Goal: Task Accomplishment & Management: Use online tool/utility

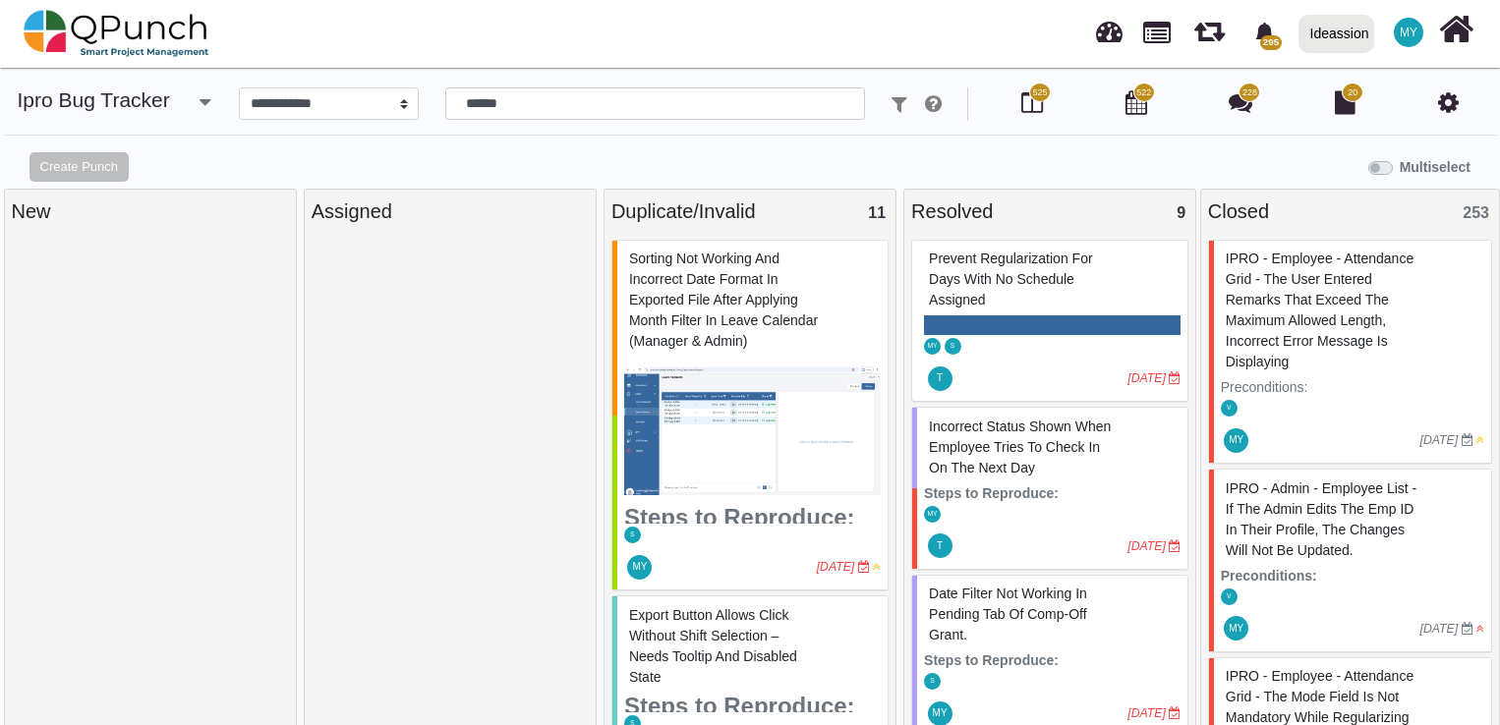
select select "****"
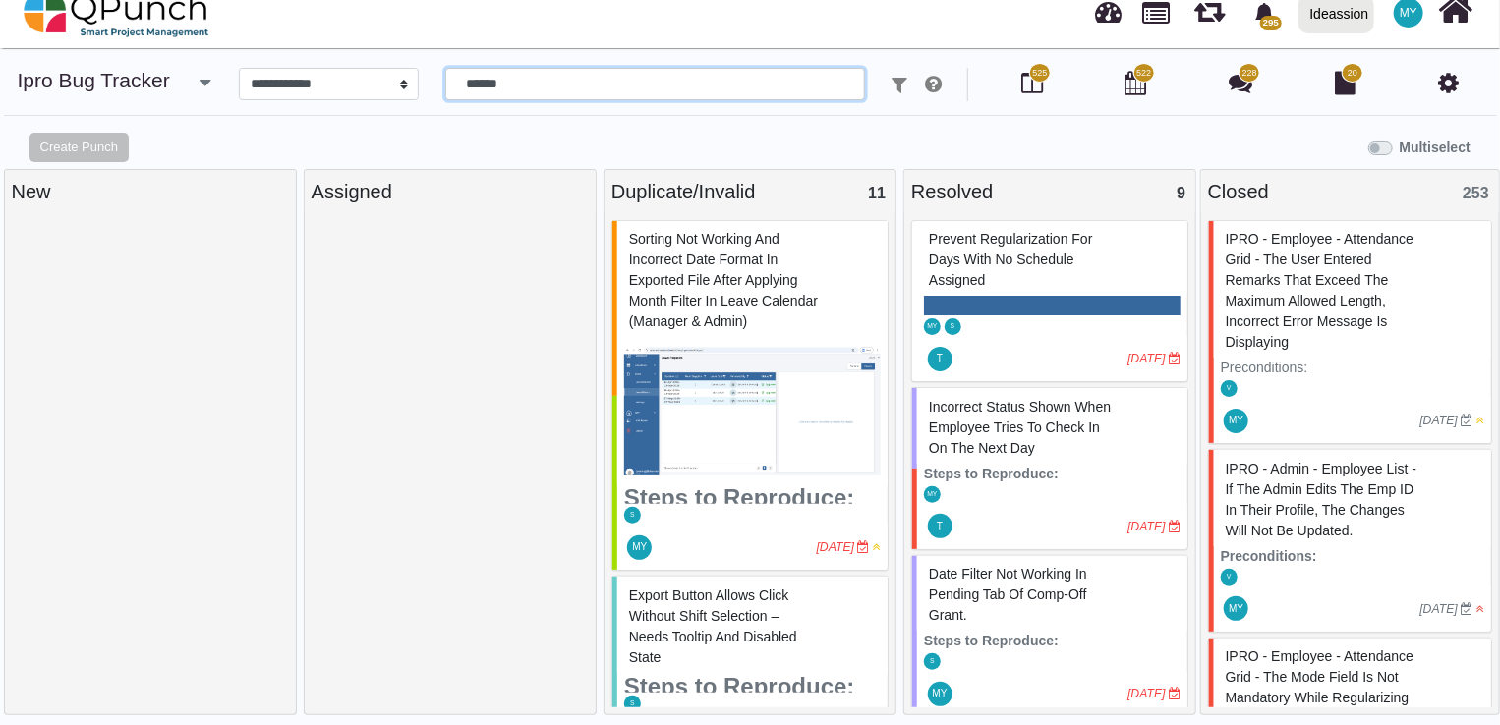
scroll to position [13, 0]
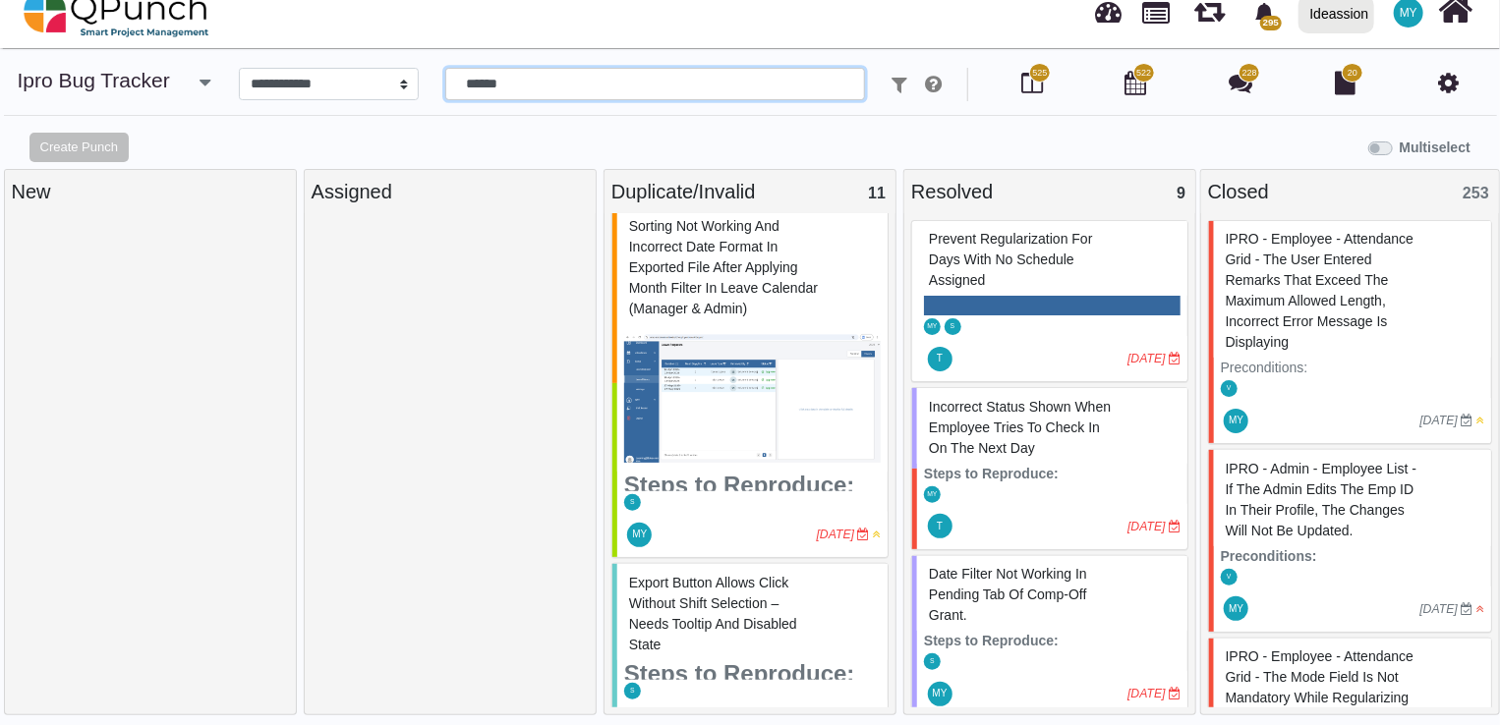
click at [423, 83] on div "**********" at bounding box center [751, 84] width 1466 height 33
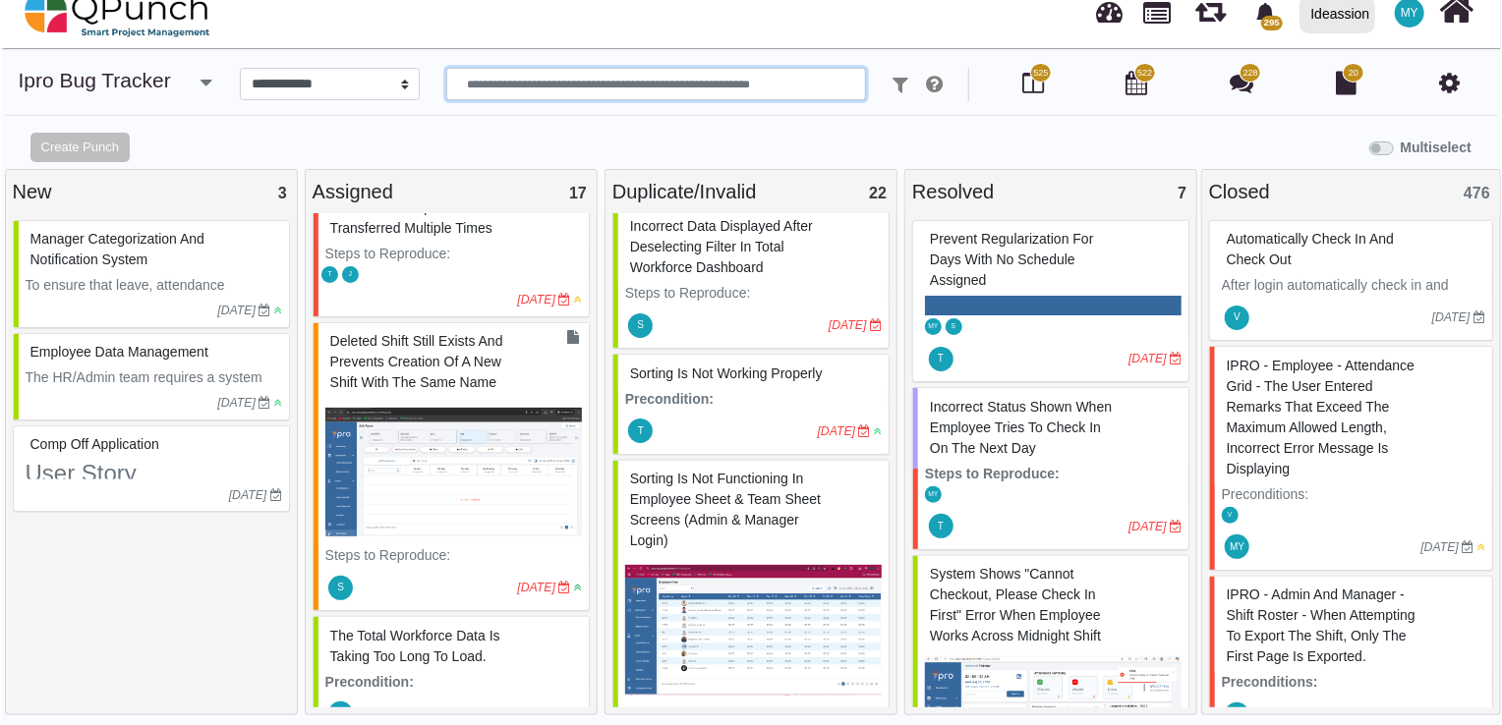
scroll to position [32, 0]
click at [480, 293] on div at bounding box center [420, 299] width 193 height 18
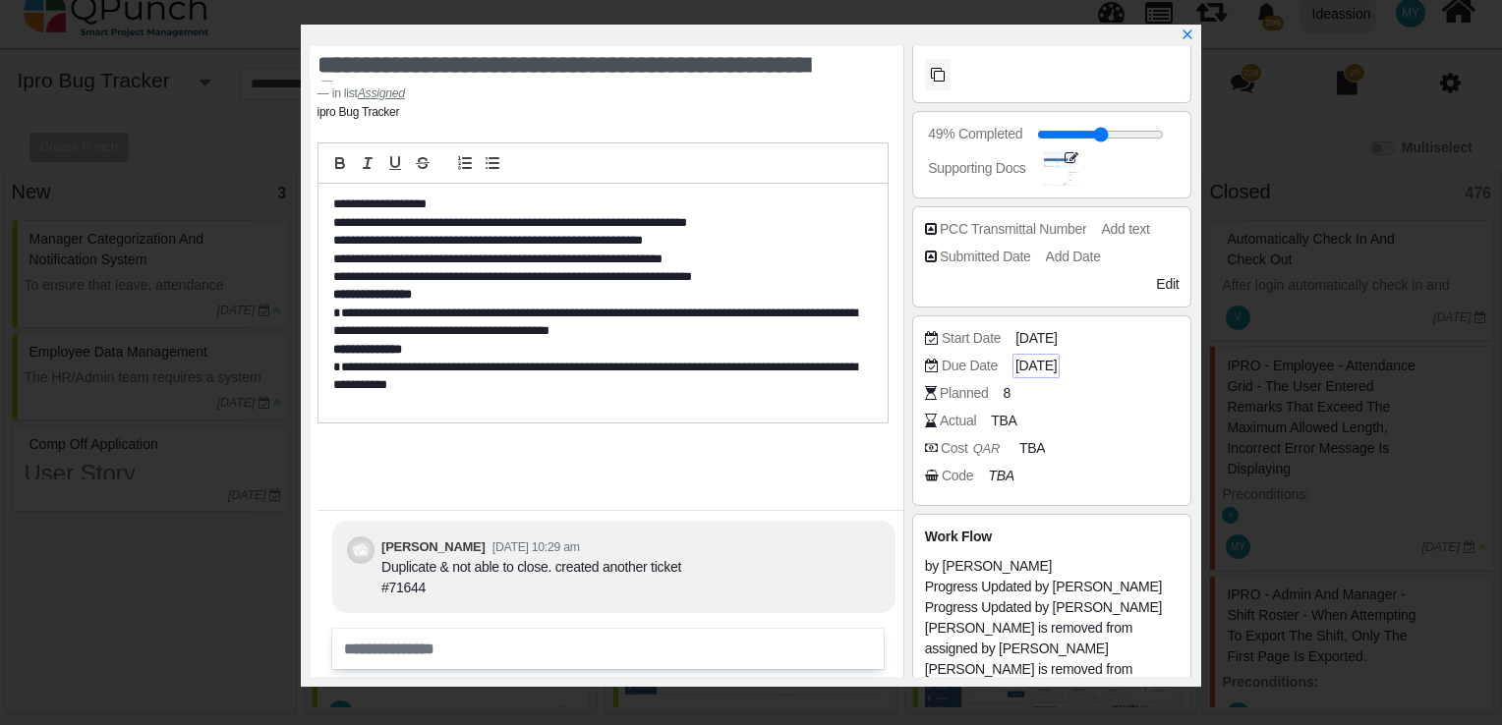
scroll to position [399, 0]
drag, startPoint x: 1132, startPoint y: 291, endPoint x: 1167, endPoint y: 283, distance: 35.3
click at [1167, 283] on span "Edit" at bounding box center [1167, 286] width 23 height 16
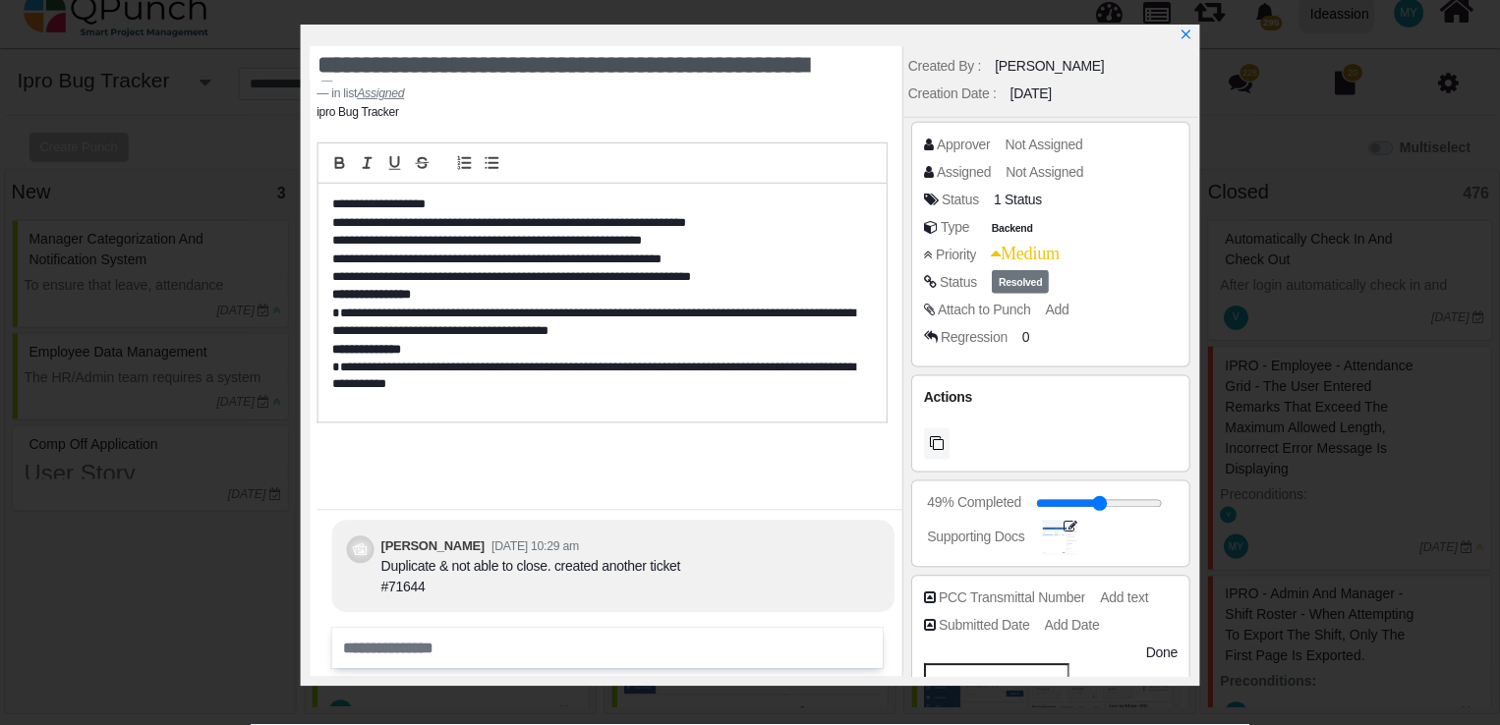
scroll to position [0, 0]
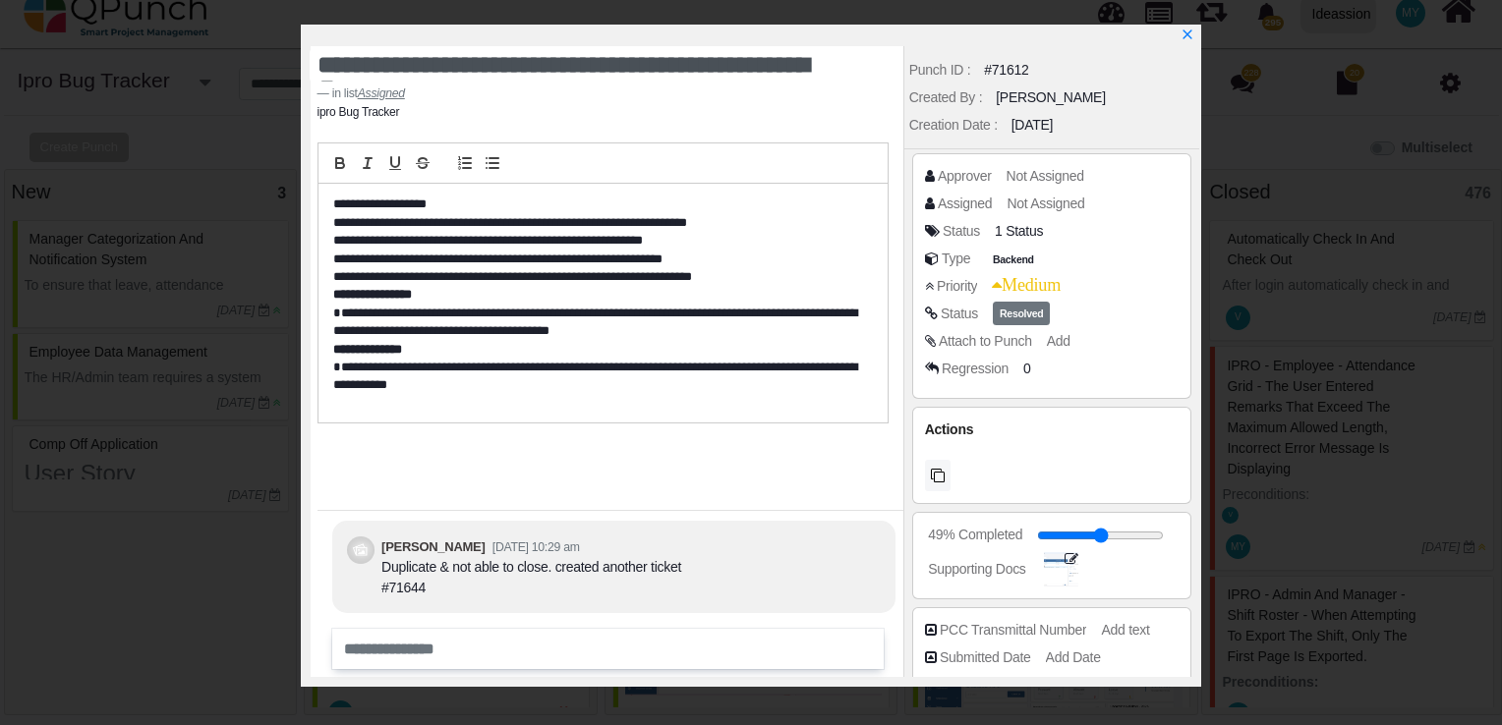
click at [1121, 277] on div "Priority Medium" at bounding box center [1057, 286] width 264 height 20
click at [1012, 313] on span "Resolved" at bounding box center [1021, 314] width 57 height 25
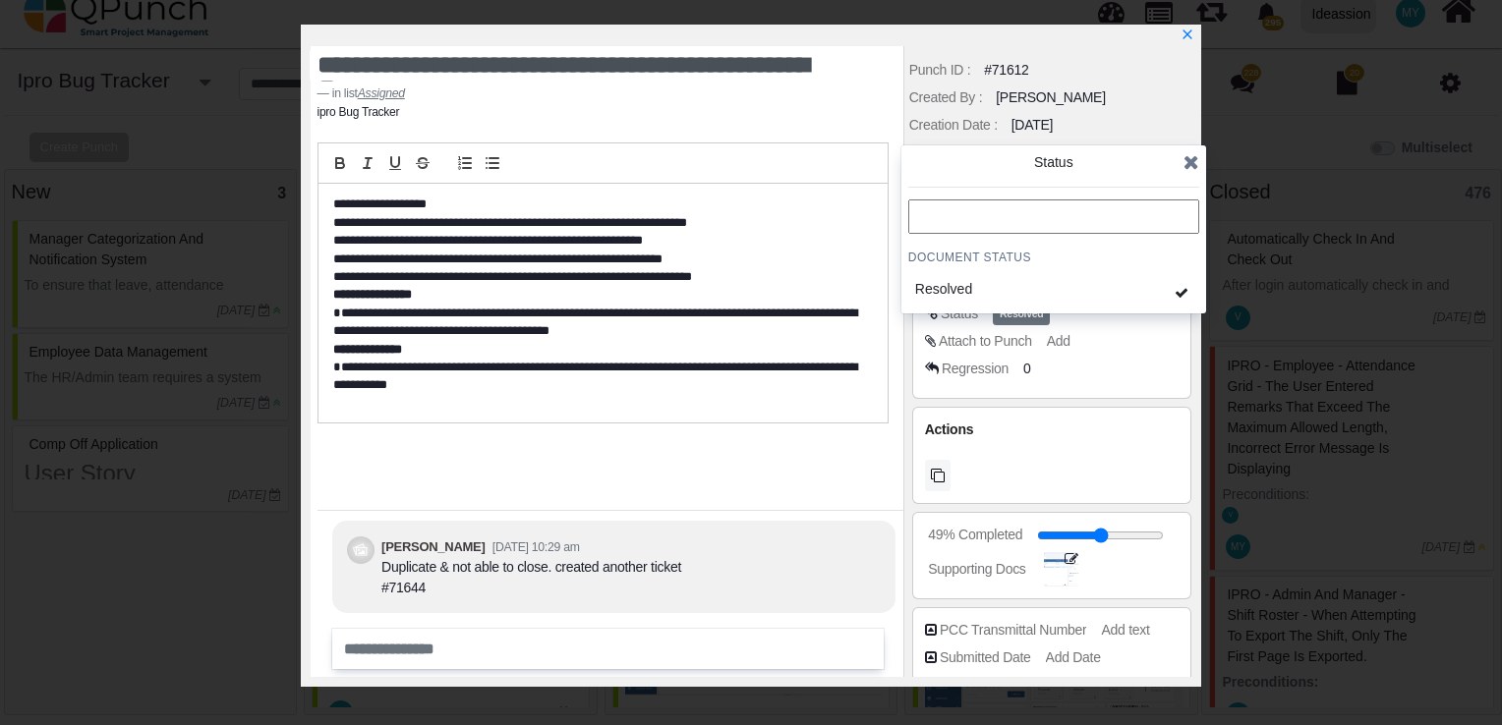
click at [1195, 168] on icon at bounding box center [1192, 162] width 16 height 20
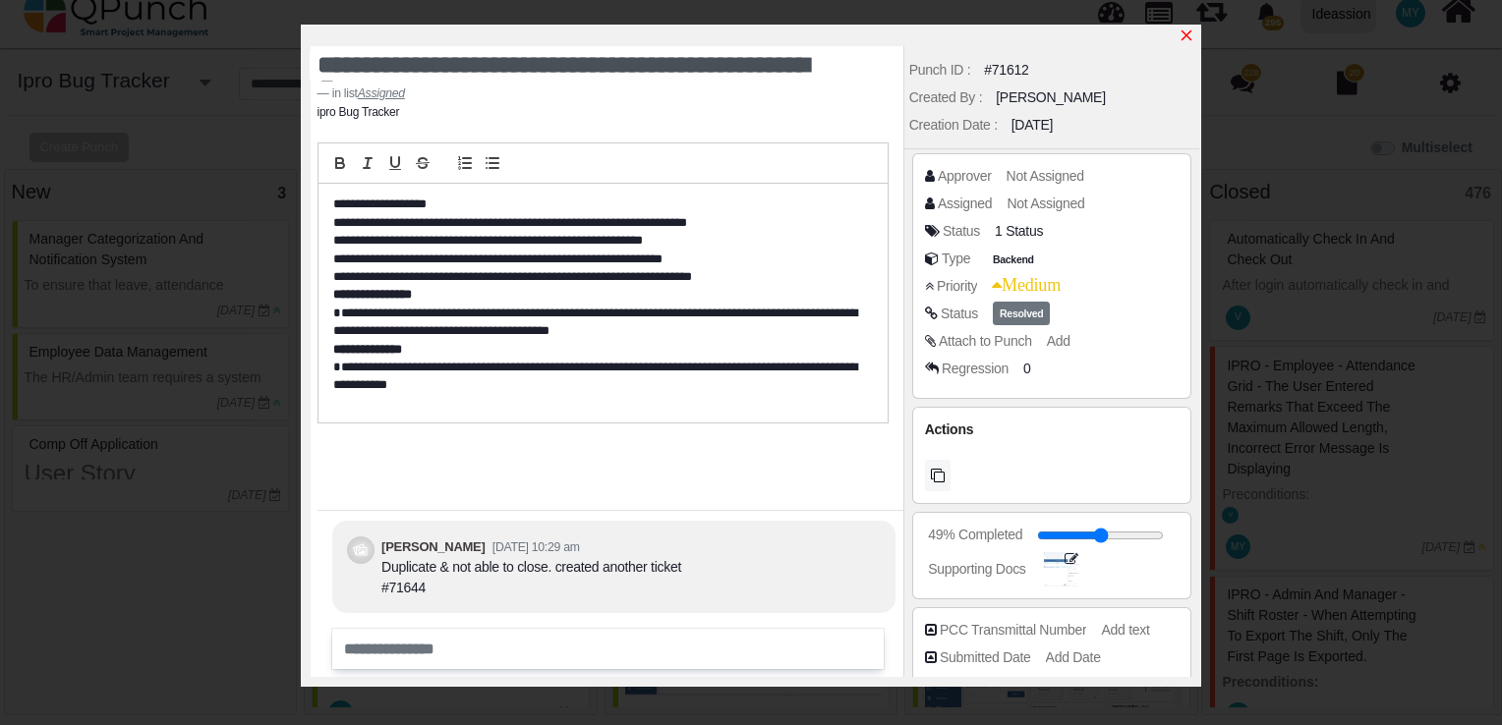
click at [1191, 31] on icon "x" at bounding box center [1187, 36] width 16 height 16
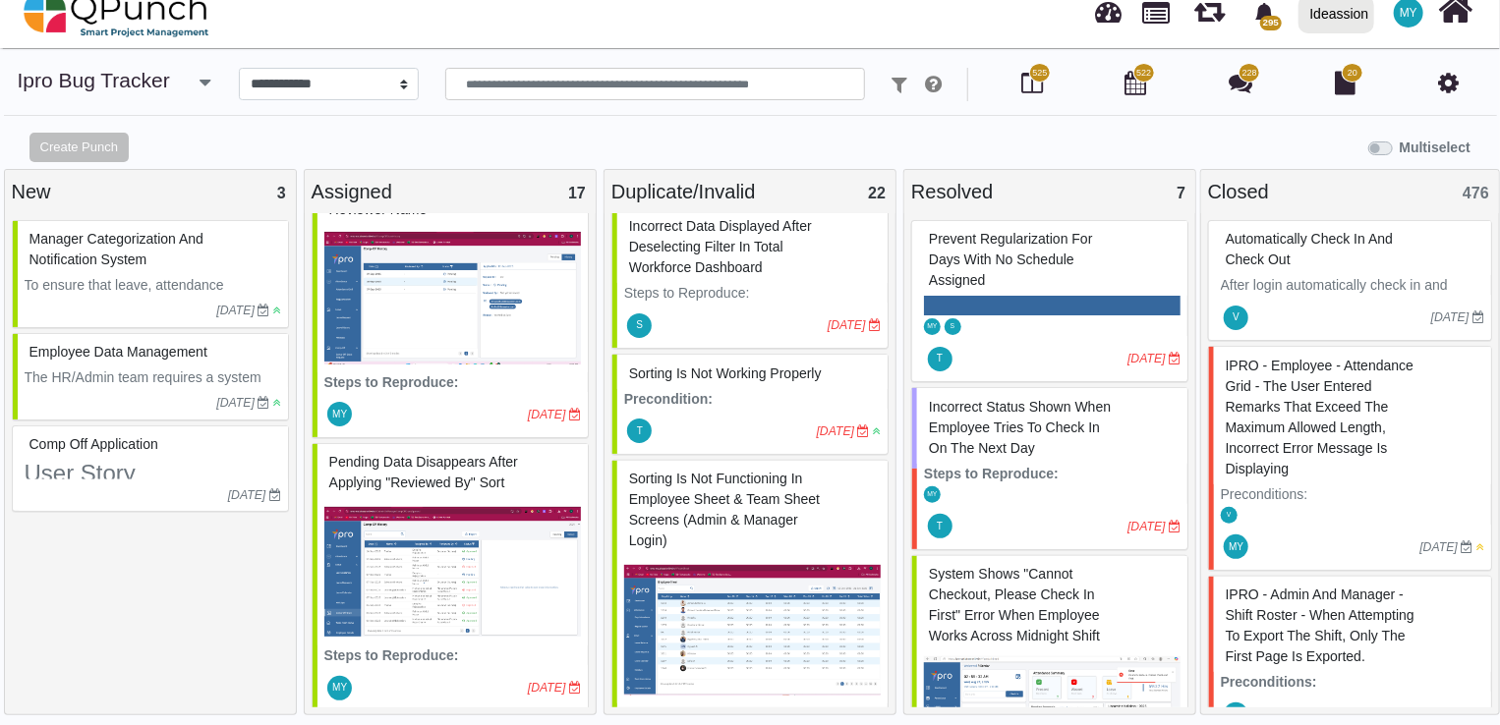
scroll to position [2701, 0]
